Goal: Complete application form: Complete application form

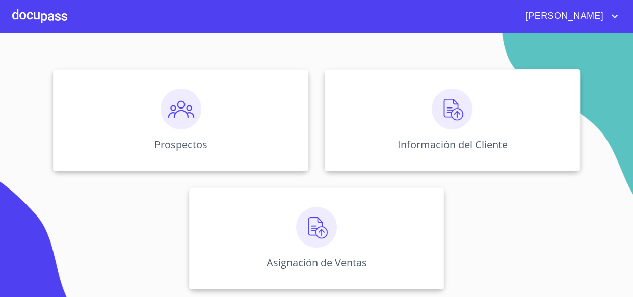
scroll to position [50, 0]
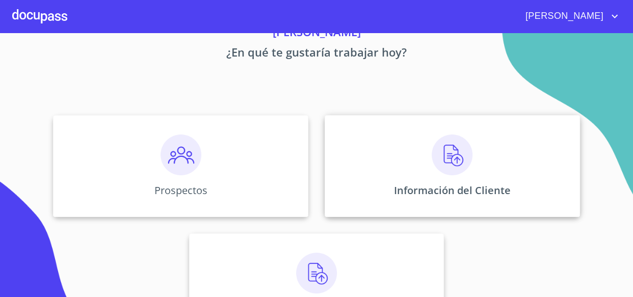
click at [383, 182] on div "Información del Cliente" at bounding box center [452, 166] width 255 height 102
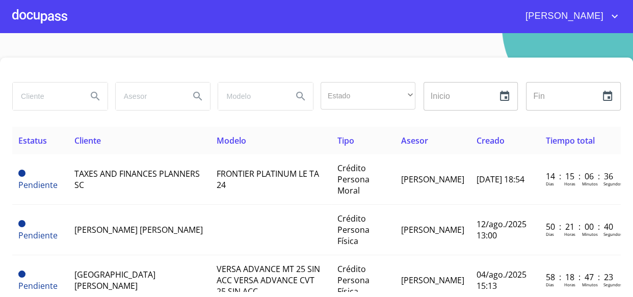
click at [41, 102] on input "search" at bounding box center [46, 97] width 66 height 28
type input "[PERSON_NAME]"
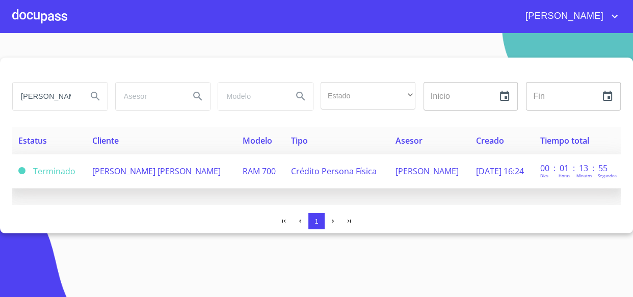
click at [116, 172] on span "[PERSON_NAME] [PERSON_NAME]" at bounding box center [156, 171] width 128 height 11
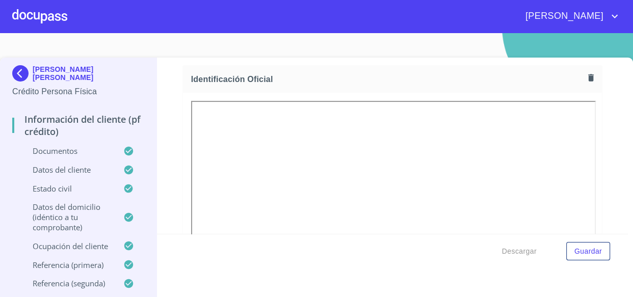
scroll to position [92, 0]
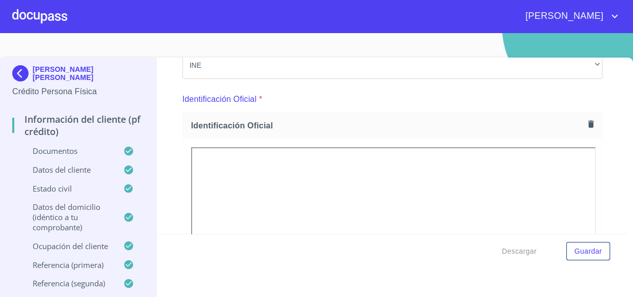
click at [607, 160] on div "Información del cliente (PF crédito) Documentos Documento de identificación.   …" at bounding box center [392, 146] width 471 height 176
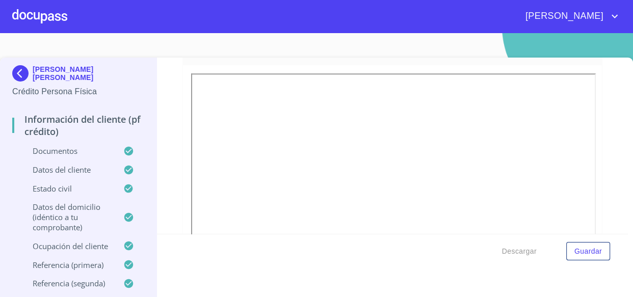
scroll to position [1065, 0]
